Goal: Find specific page/section: Find specific page/section

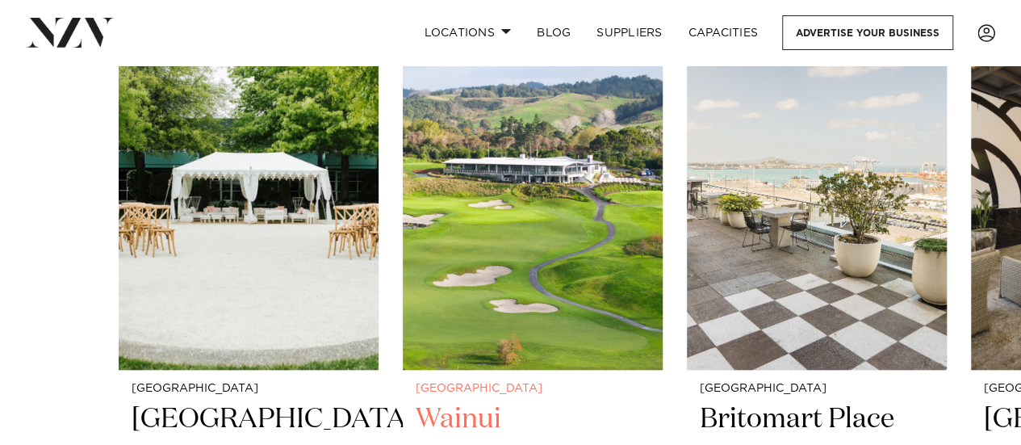
scroll to position [574, 0]
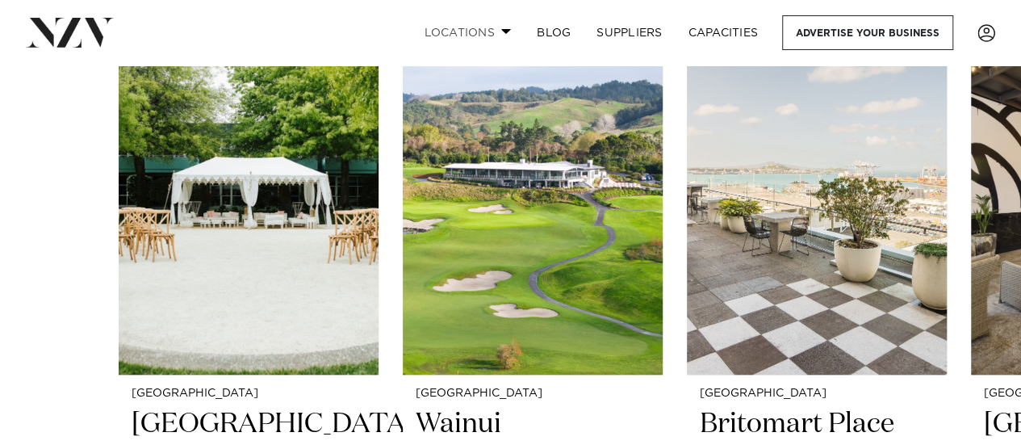
click at [510, 27] on link "Locations" at bounding box center [467, 32] width 113 height 35
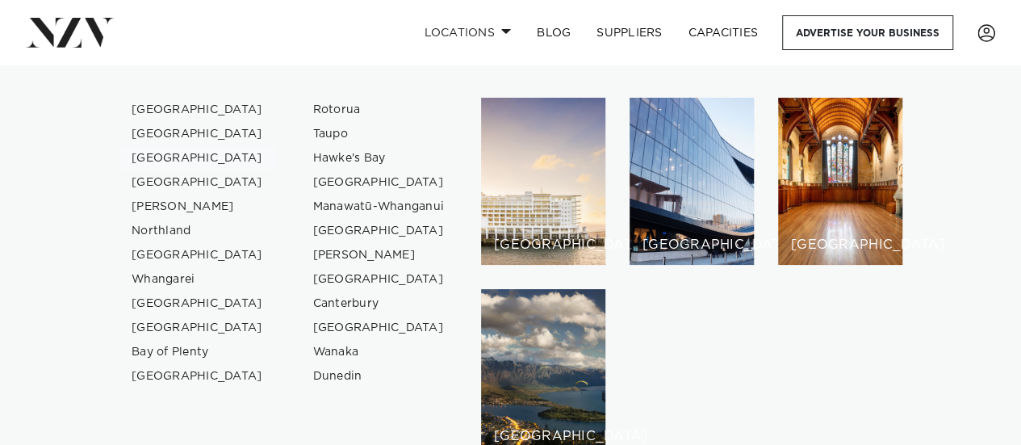
click at [181, 152] on link "[GEOGRAPHIC_DATA]" at bounding box center [197, 158] width 157 height 24
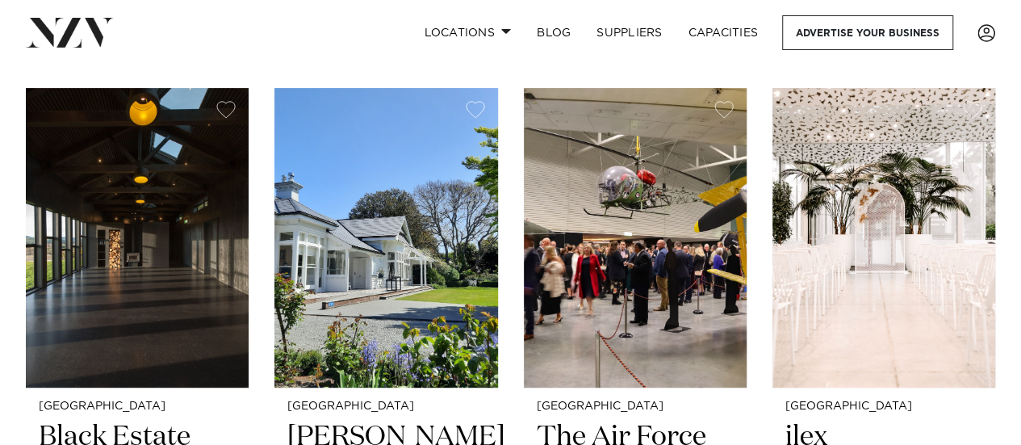
scroll to position [3260, 0]
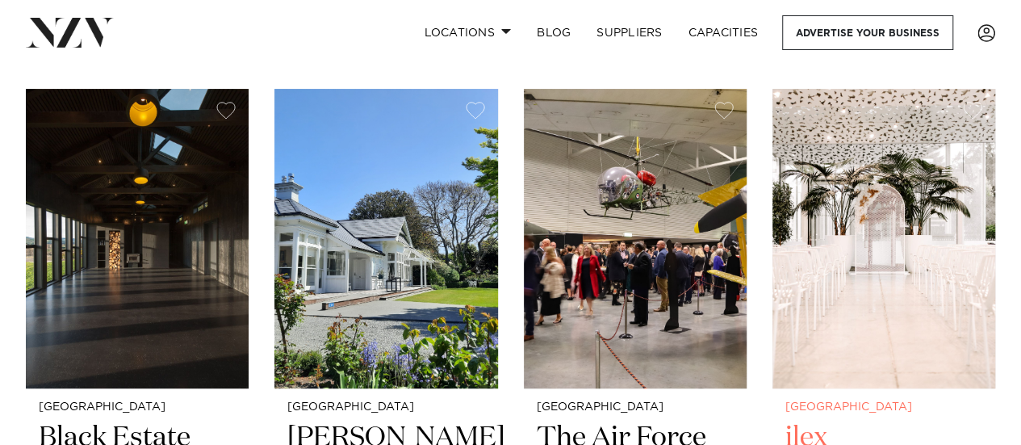
click at [847, 257] on img at bounding box center [883, 238] width 223 height 299
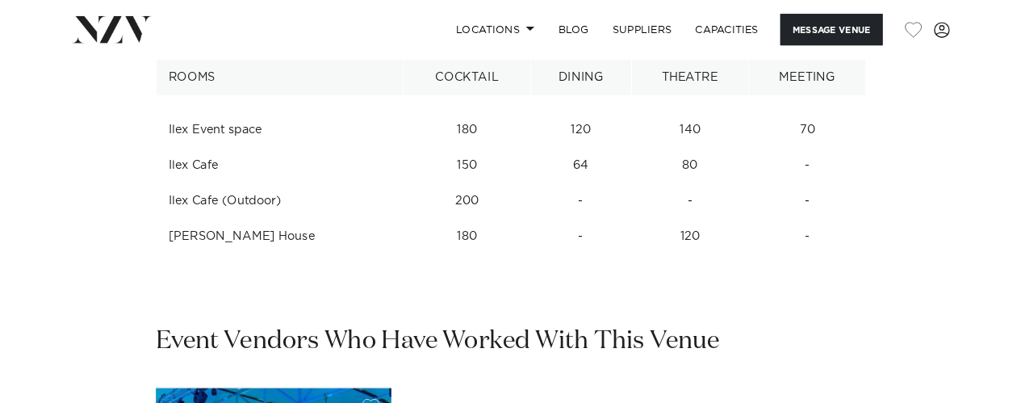
scroll to position [2225, 0]
